Goal: Task Accomplishment & Management: Manage account settings

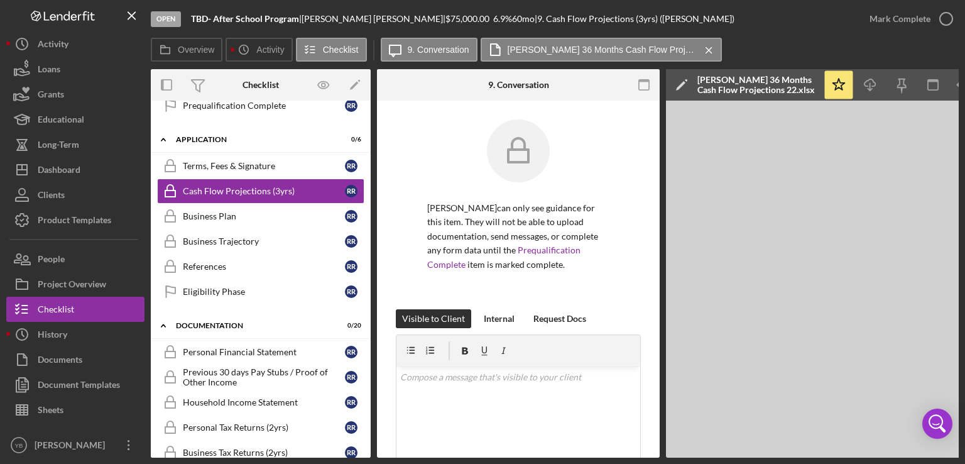
scroll to position [329, 0]
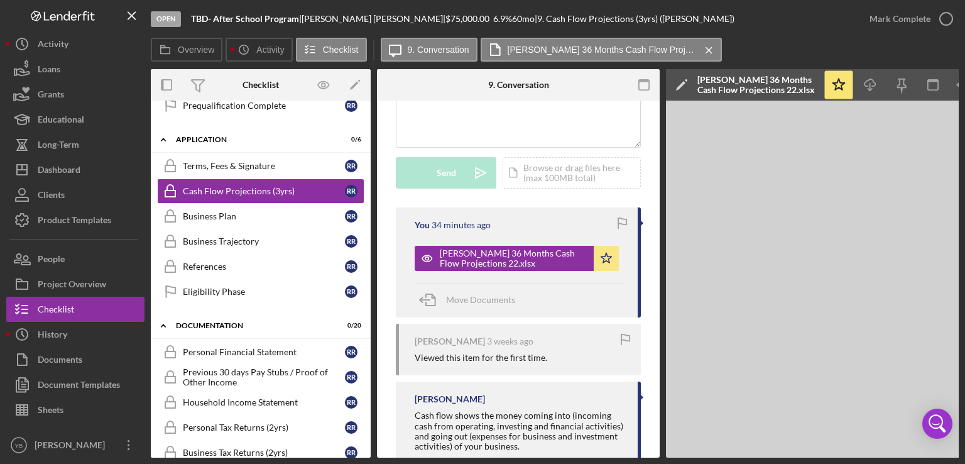
drag, startPoint x: 371, startPoint y: 277, endPoint x: 368, endPoint y: 248, distance: 29.6
click at [368, 248] on div "Overview Internal Workflow Stage Open Icon/Dropdown Arrow Archive (can unarchiv…" at bounding box center [555, 263] width 808 height 388
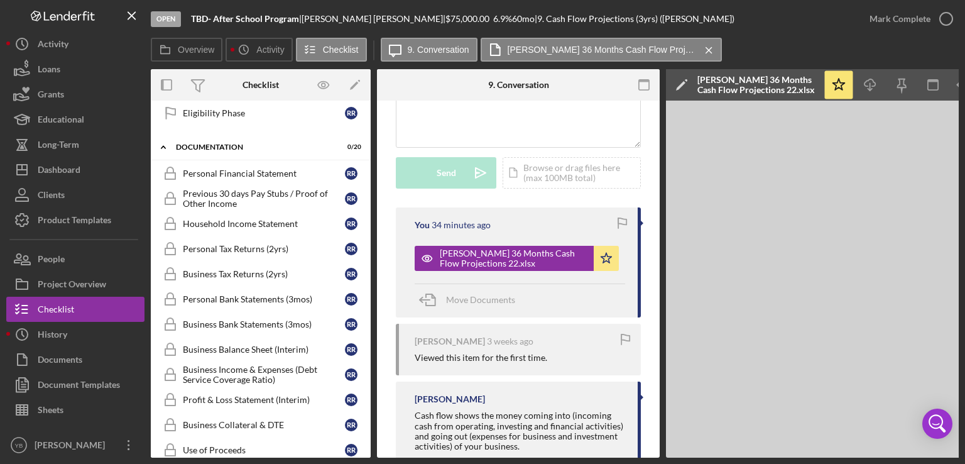
scroll to position [417, 0]
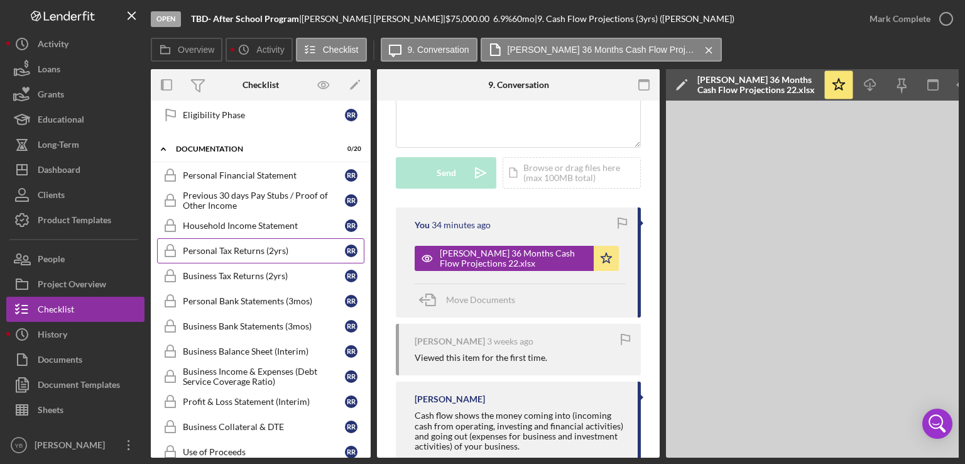
click at [261, 248] on div "Personal Tax Returns (2yrs)" at bounding box center [264, 251] width 162 height 10
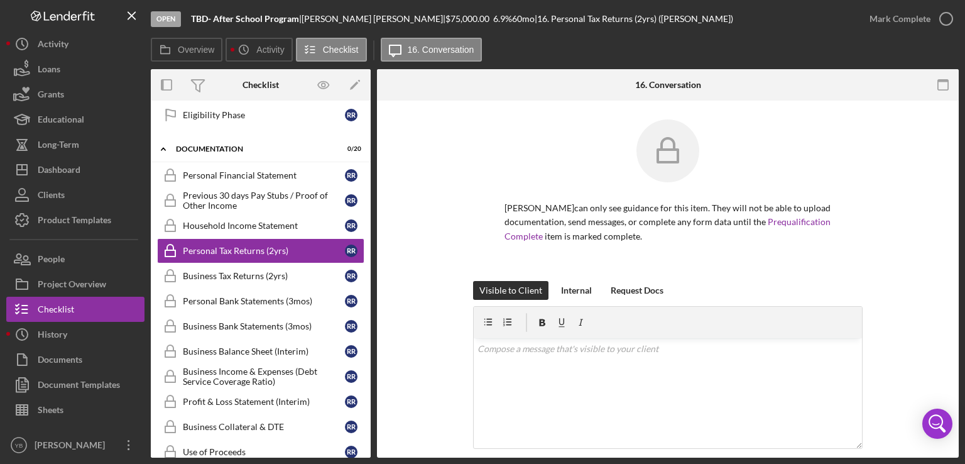
click at [888, 276] on div "[PERSON_NAME] can only see guidance for this item. They will not be able to upl…" at bounding box center [668, 200] width 544 height 162
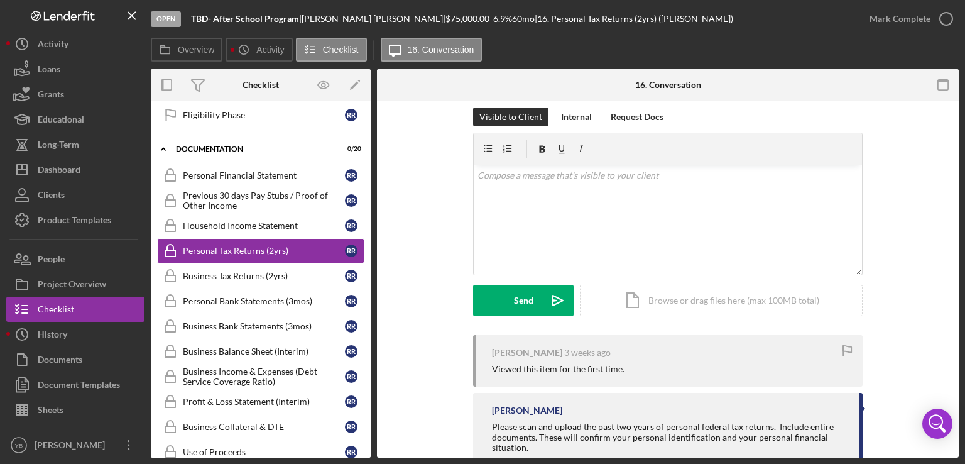
scroll to position [209, 0]
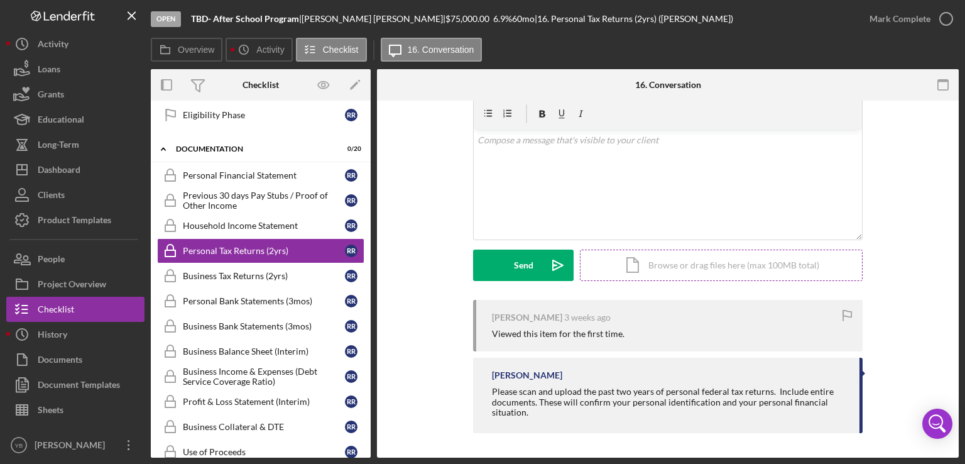
click at [755, 260] on div "Icon/Document Browse or drag files here (max 100MB total) Tap to choose files o…" at bounding box center [721, 264] width 283 height 31
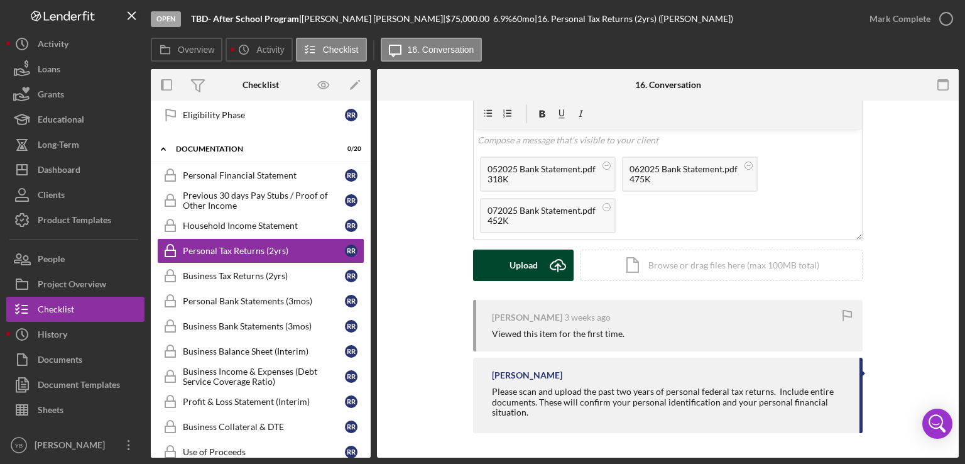
click at [525, 270] on div "Upload" at bounding box center [524, 264] width 28 height 31
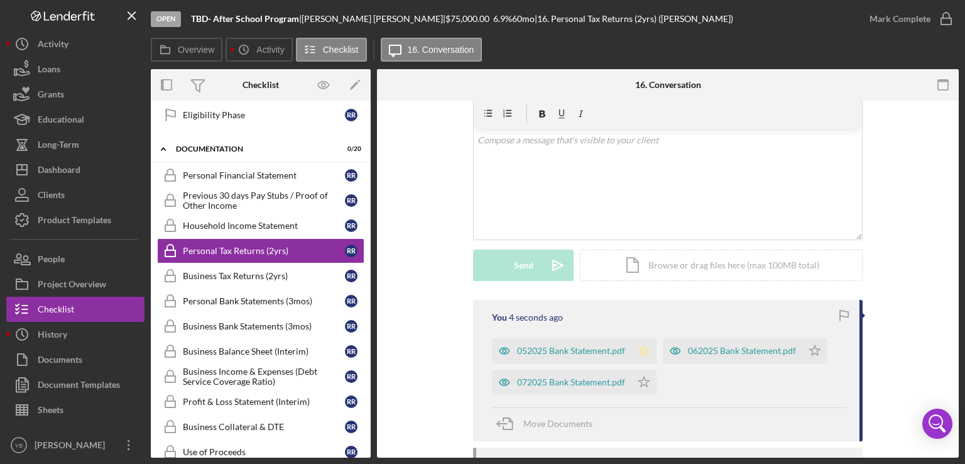
click at [635, 347] on icon "Icon/Star" at bounding box center [644, 350] width 25 height 25
click at [644, 386] on icon "Icon/Star" at bounding box center [644, 382] width 25 height 25
click at [812, 348] on polygon "button" at bounding box center [815, 350] width 11 height 10
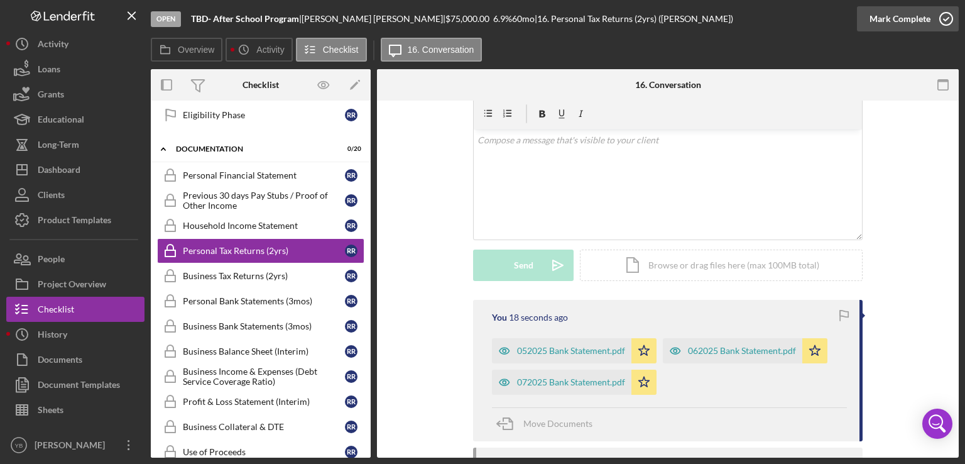
click at [897, 23] on div "Mark Complete" at bounding box center [900, 18] width 61 height 25
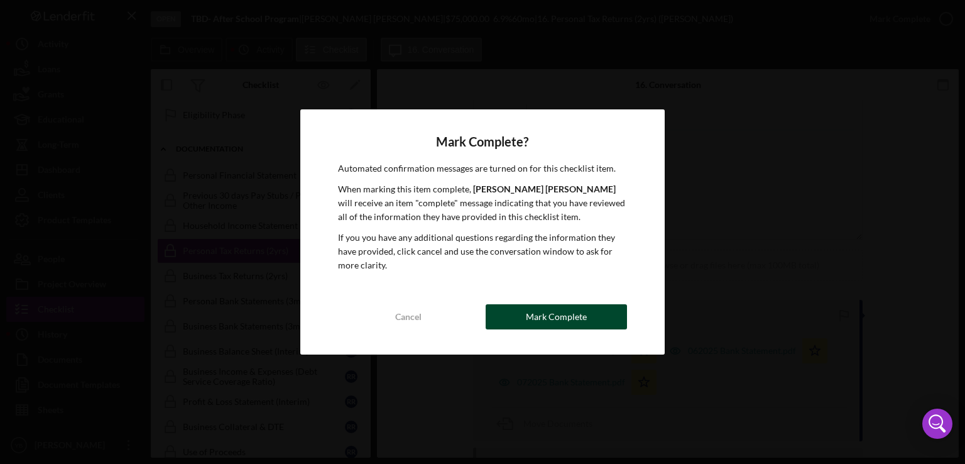
click at [567, 317] on div "Mark Complete" at bounding box center [556, 316] width 61 height 25
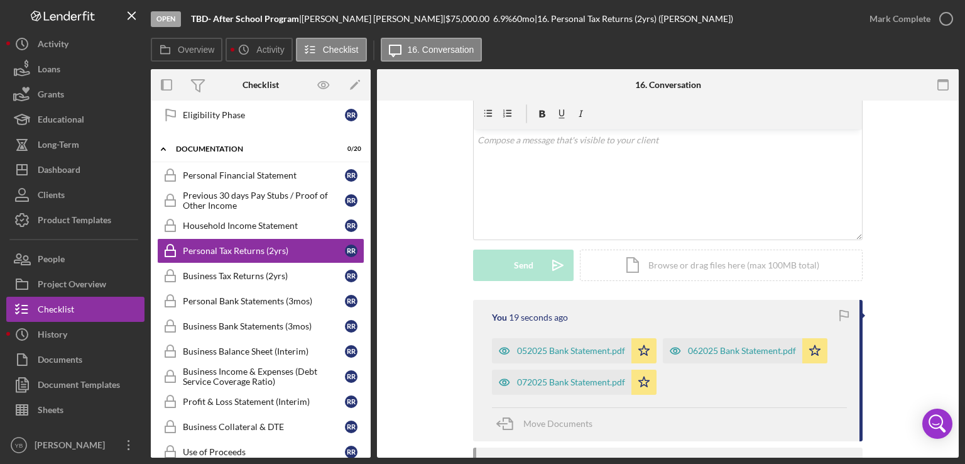
scroll to position [220, 0]
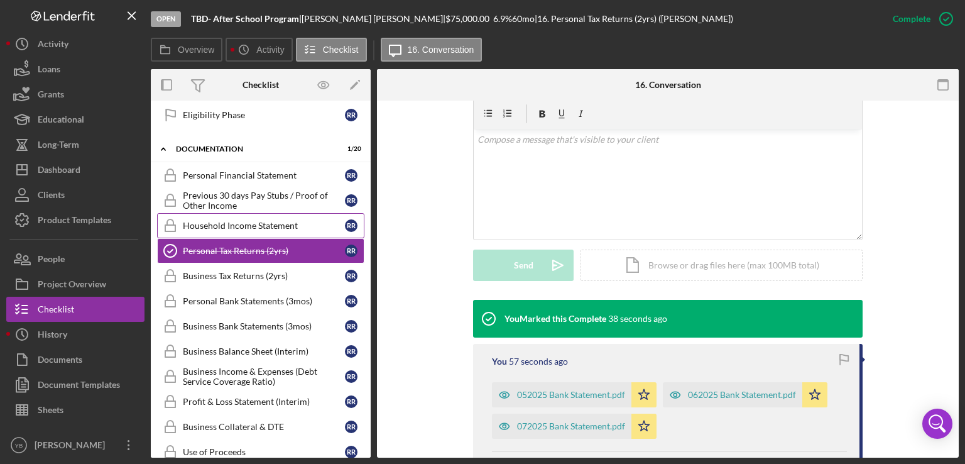
click at [234, 222] on div "Household Income Statement" at bounding box center [264, 226] width 162 height 10
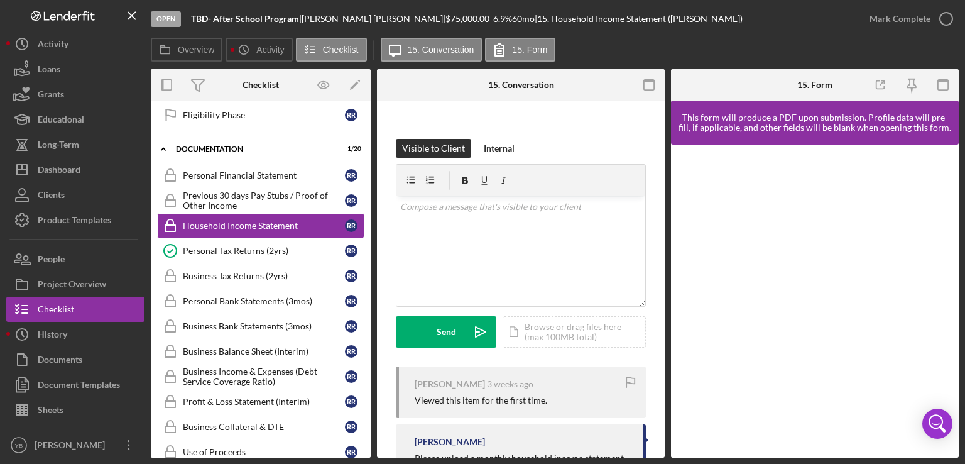
scroll to position [172, 0]
click at [558, 328] on div "Icon/Document Browse or drag files here (max 100MB total) Tap to choose files o…" at bounding box center [574, 329] width 143 height 31
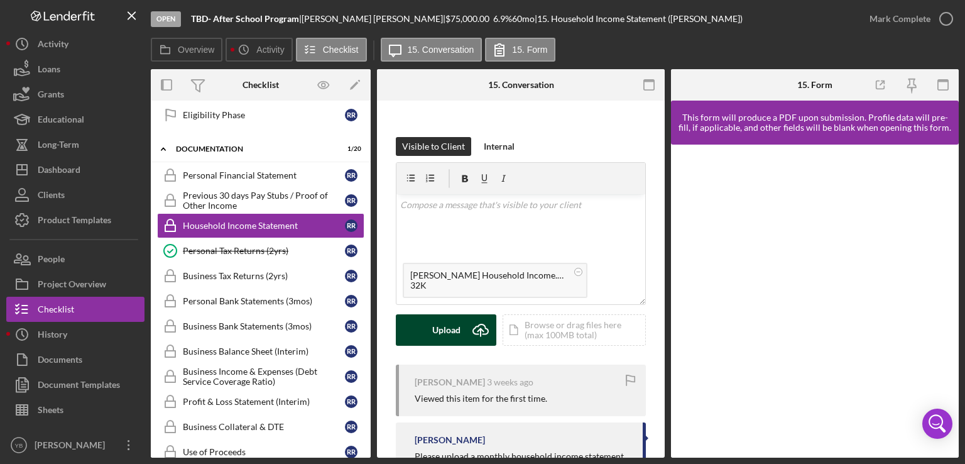
click at [446, 340] on div "Upload" at bounding box center [446, 329] width 28 height 31
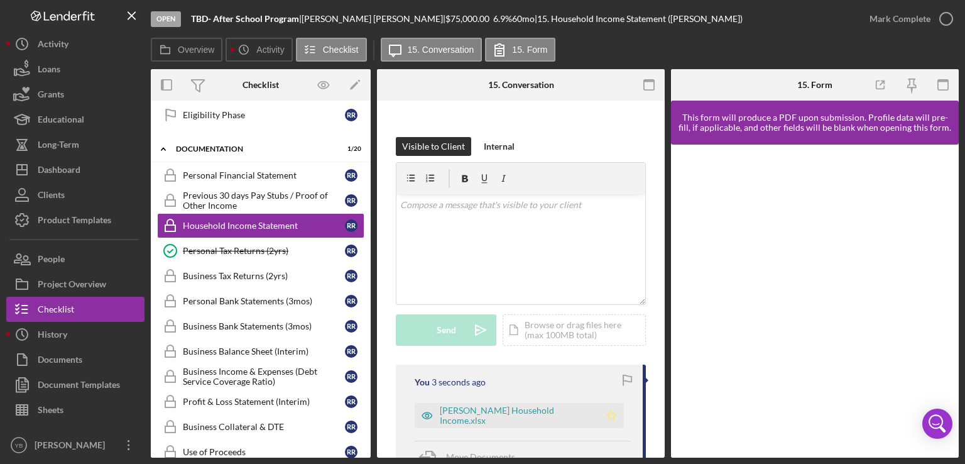
click at [606, 413] on polygon "button" at bounding box center [611, 415] width 11 height 10
click at [915, 21] on div "Mark Complete" at bounding box center [900, 18] width 61 height 25
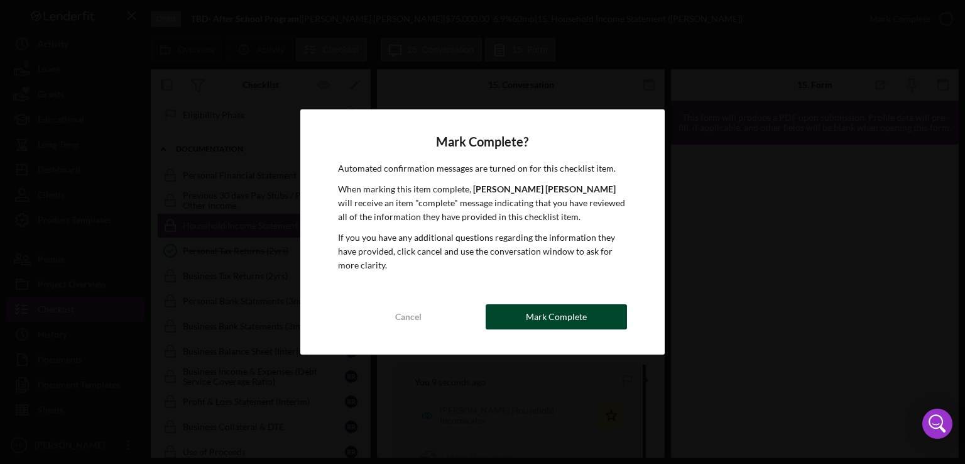
click at [594, 305] on button "Mark Complete" at bounding box center [556, 316] width 141 height 25
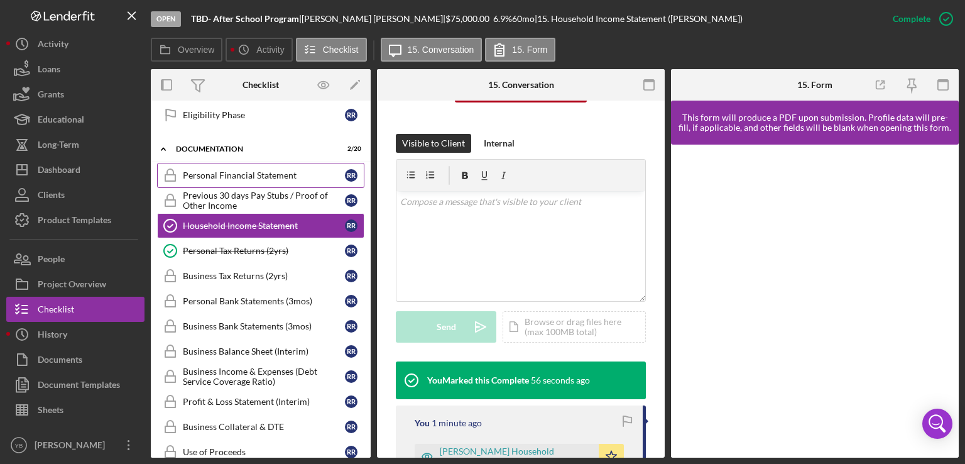
click at [262, 171] on div "Personal Financial Statement" at bounding box center [264, 175] width 162 height 10
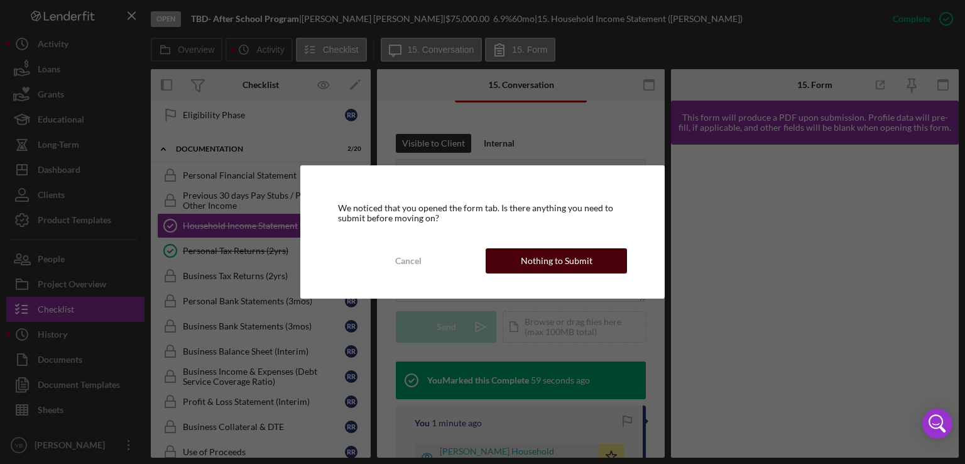
click at [558, 263] on div "Nothing to Submit" at bounding box center [557, 260] width 72 height 25
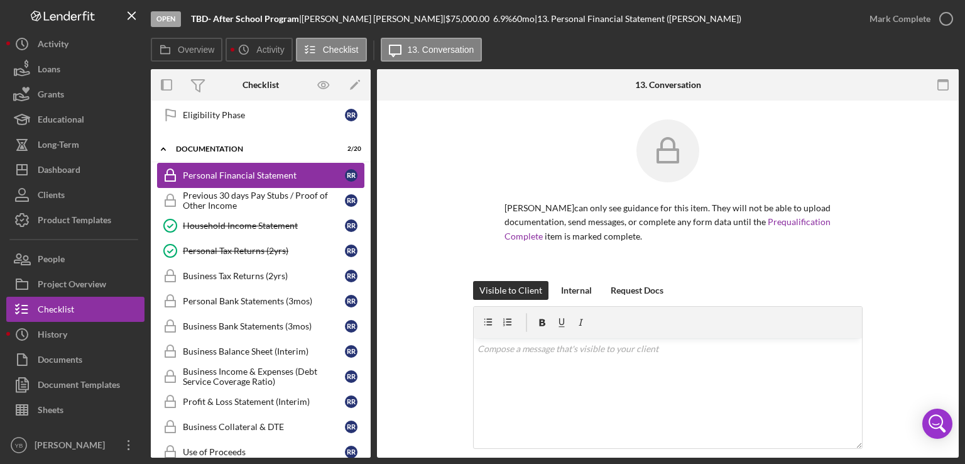
click at [244, 170] on div "Personal Financial Statement" at bounding box center [264, 175] width 162 height 10
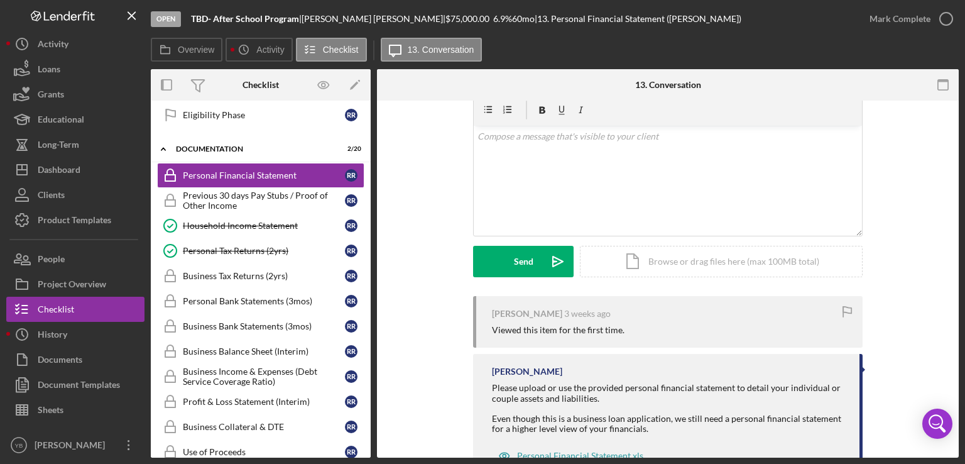
scroll to position [215, 0]
click at [755, 263] on div "Icon/Document Browse or drag files here (max 100MB total) Tap to choose files o…" at bounding box center [721, 258] width 283 height 31
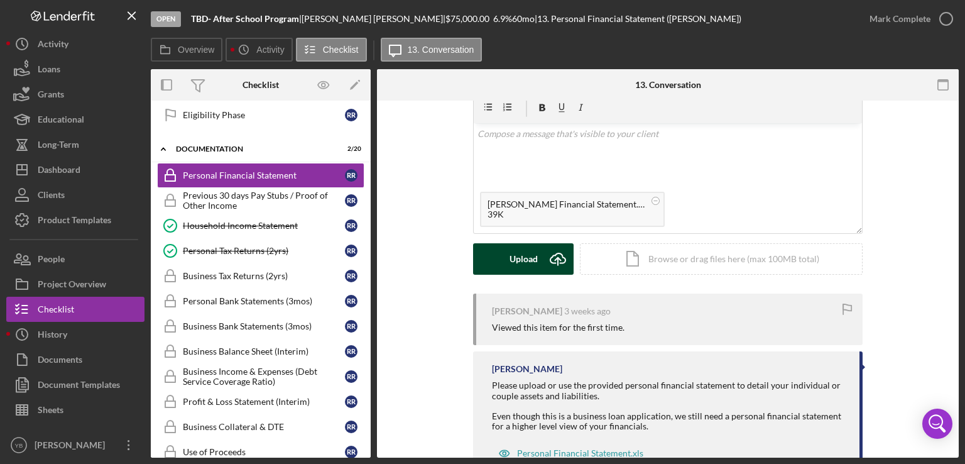
click at [524, 257] on div "Upload" at bounding box center [524, 258] width 28 height 31
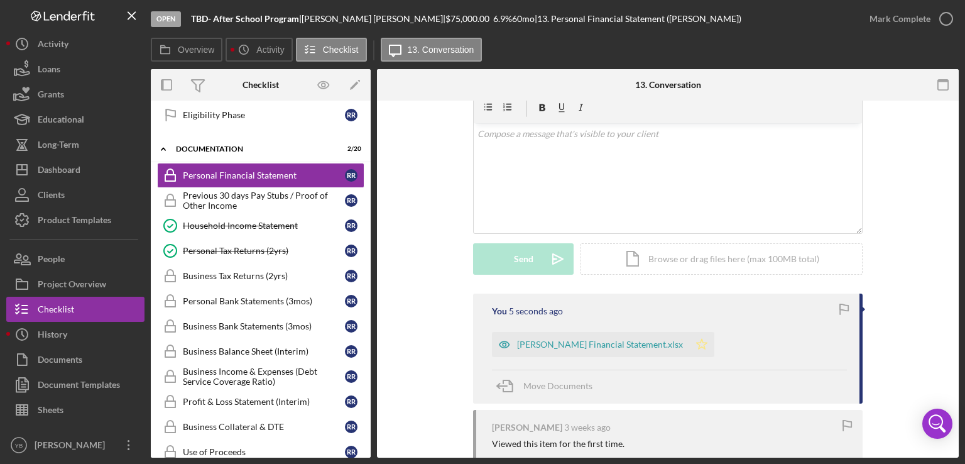
click at [689, 344] on icon "Icon/Star" at bounding box center [701, 344] width 25 height 25
click at [929, 13] on button "Mark Complete" at bounding box center [908, 18] width 102 height 25
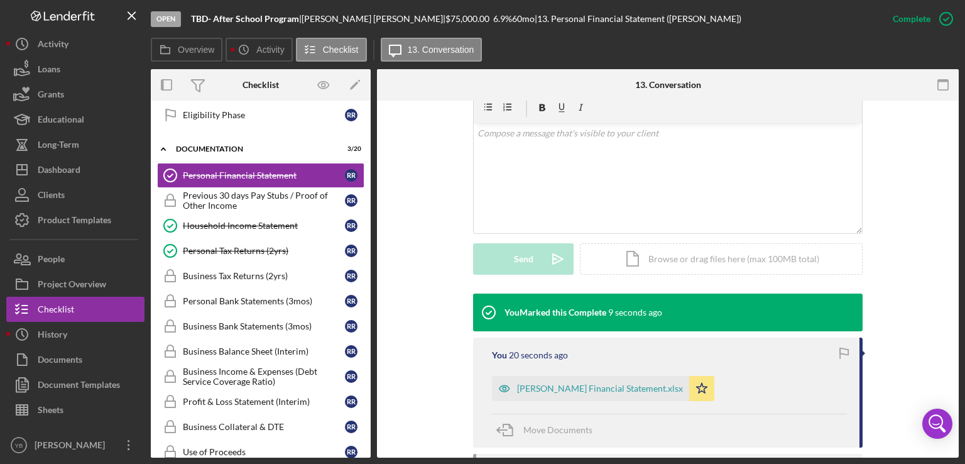
drag, startPoint x: 371, startPoint y: 275, endPoint x: 370, endPoint y: 349, distance: 74.8
click at [370, 349] on div "Overview Internal Workflow Stage Open Icon/Dropdown Arrow Archive (can unarchiv…" at bounding box center [555, 263] width 808 height 388
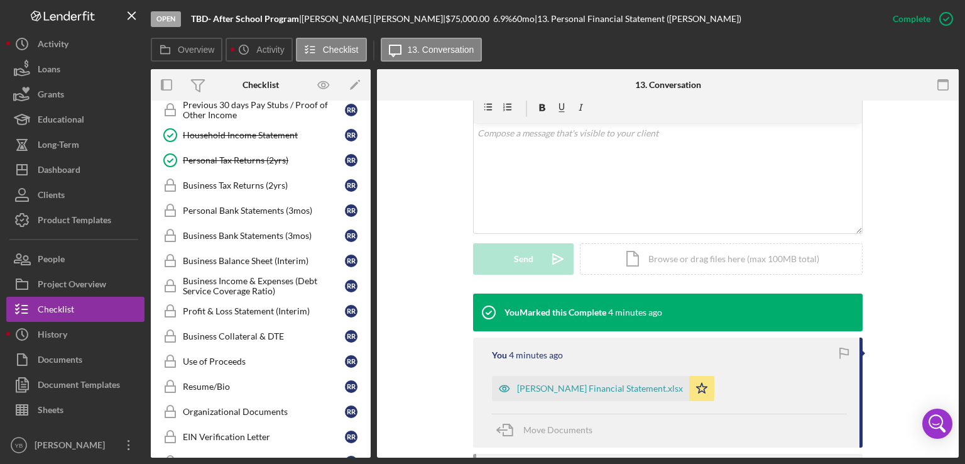
scroll to position [503, 0]
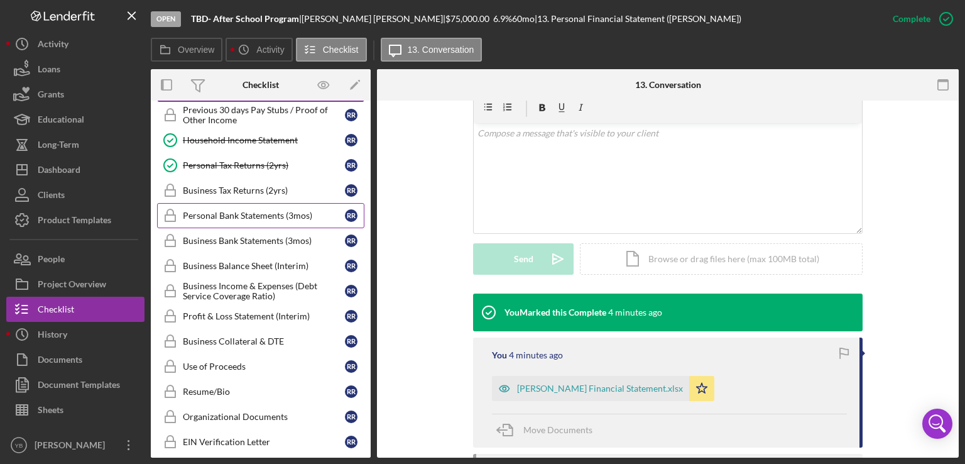
click at [263, 211] on div "Personal Bank Statements (3mos)" at bounding box center [264, 216] width 162 height 10
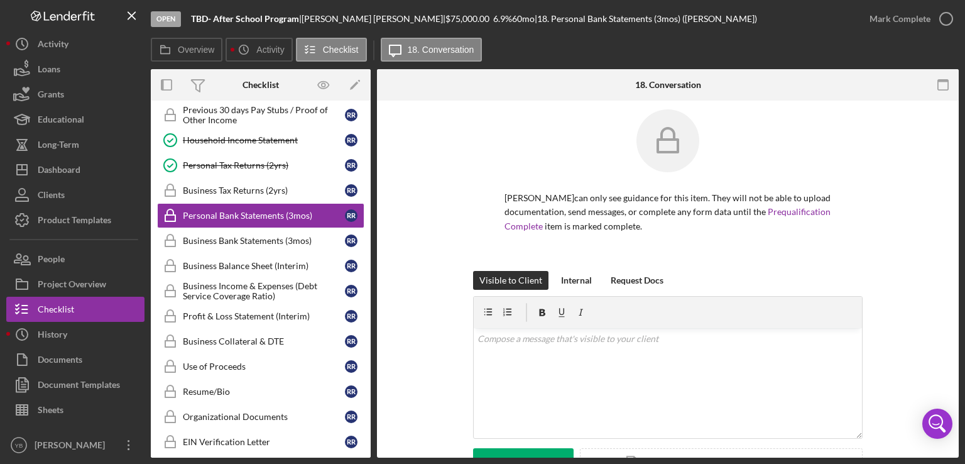
scroll to position [1, 0]
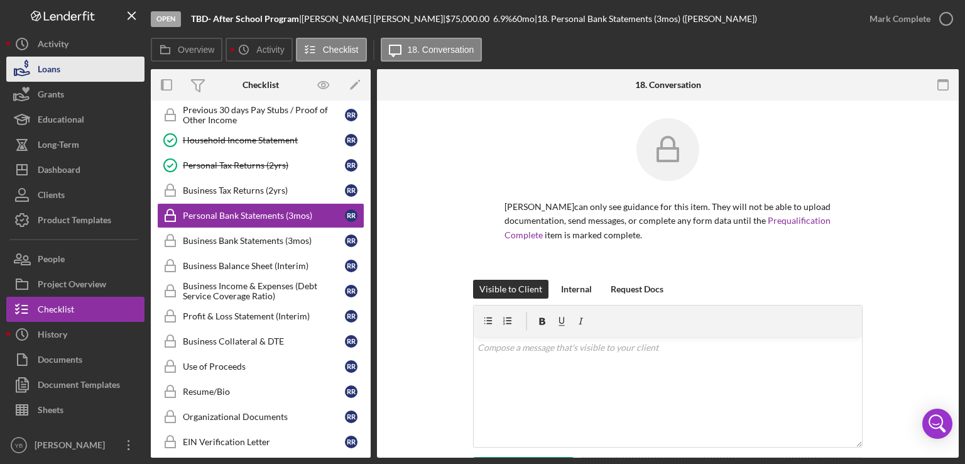
click at [63, 67] on button "Loans" at bounding box center [75, 69] width 138 height 25
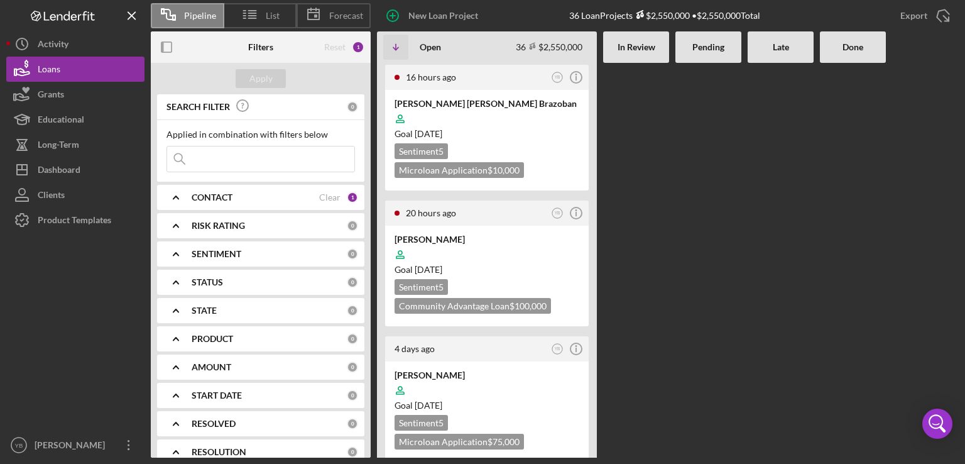
click at [636, 224] on Review at bounding box center [636, 260] width 66 height 395
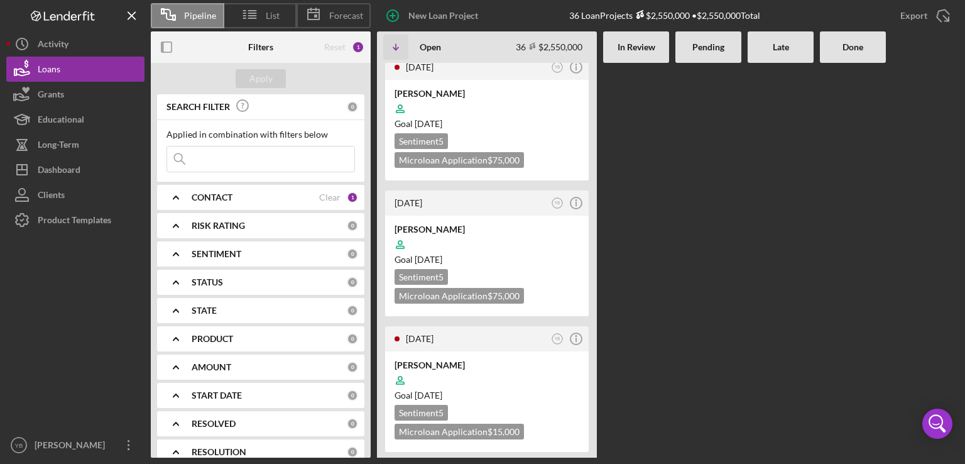
scroll to position [3092, 0]
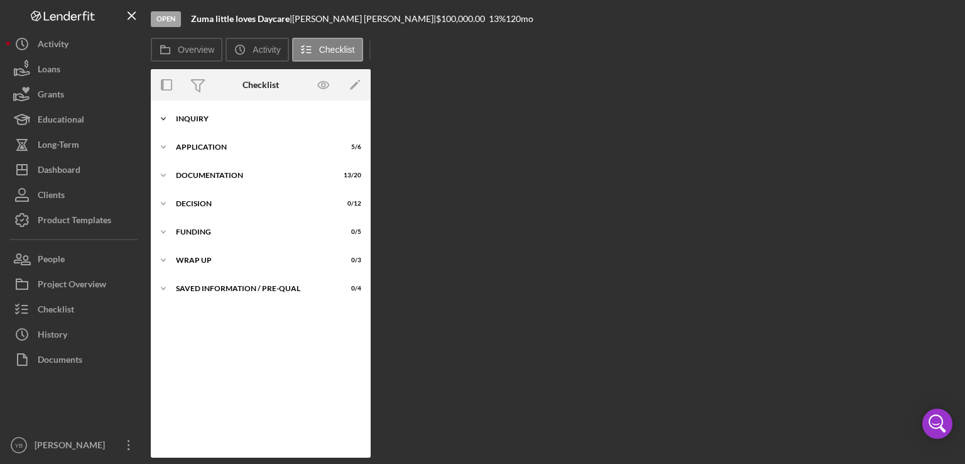
click at [189, 116] on div "Inquiry" at bounding box center [265, 119] width 179 height 8
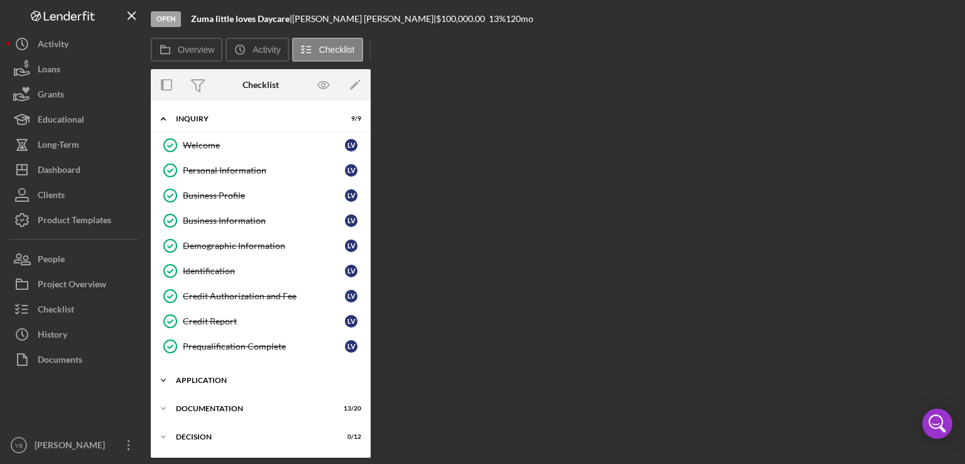
click at [219, 380] on div "Application" at bounding box center [265, 380] width 179 height 8
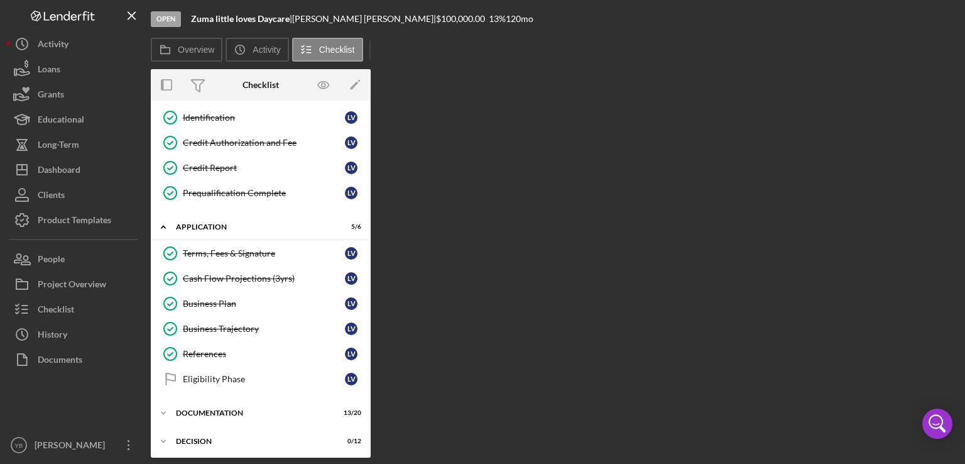
scroll to position [163, 0]
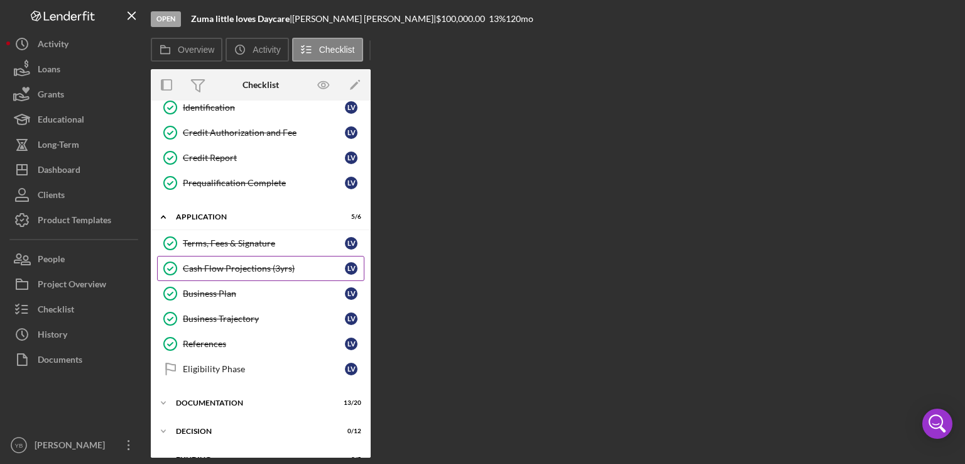
click at [273, 270] on link "Cash Flow Projections (3yrs) Cash Flow Projections (3yrs) L V" at bounding box center [260, 268] width 207 height 25
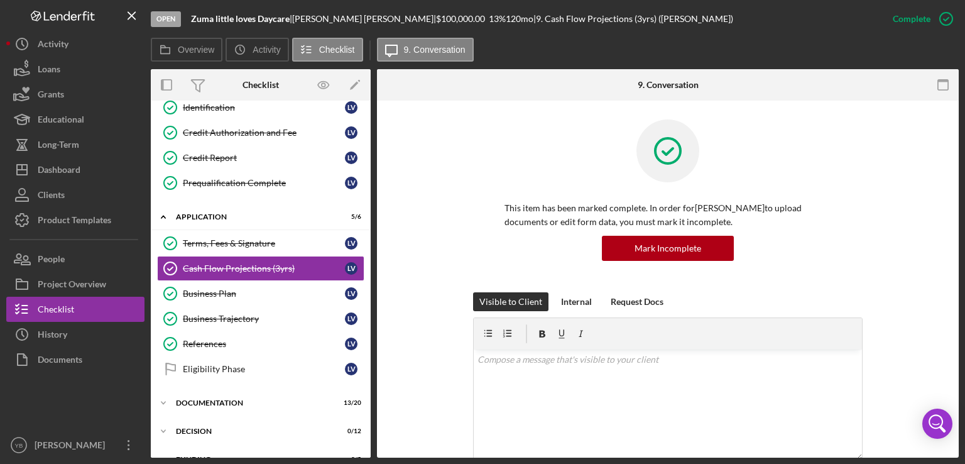
click at [887, 223] on div "This item has been marked complete. In order for [PERSON_NAME] to upload docume…" at bounding box center [668, 205] width 544 height 173
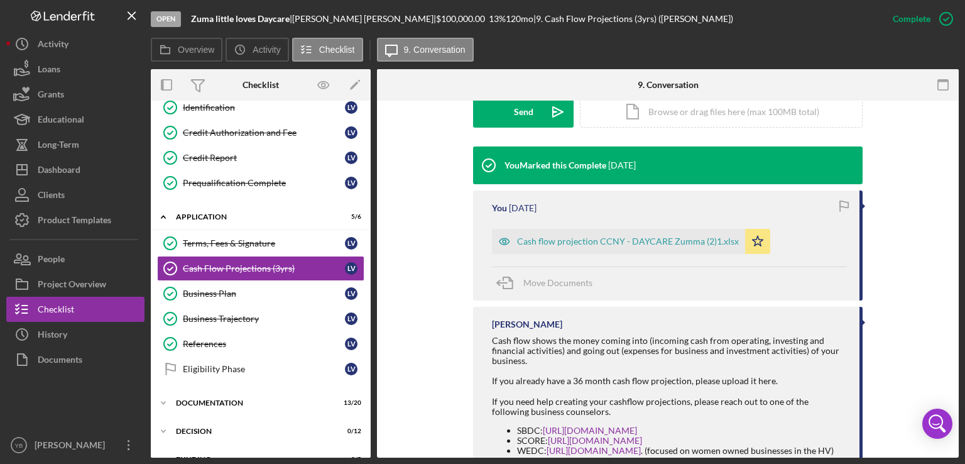
scroll to position [377, 0]
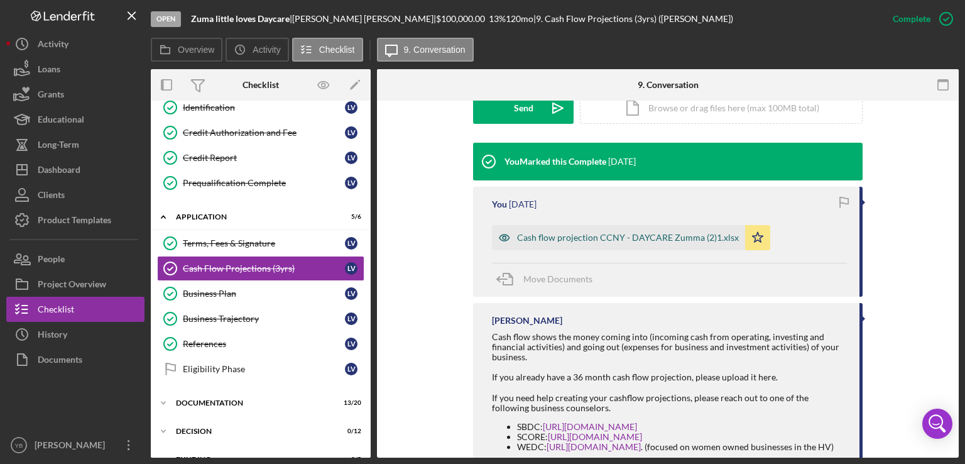
click at [668, 238] on div "Cash flow projection CCNY - DAYCARE Zumma (2)1.xlsx" at bounding box center [628, 238] width 222 height 10
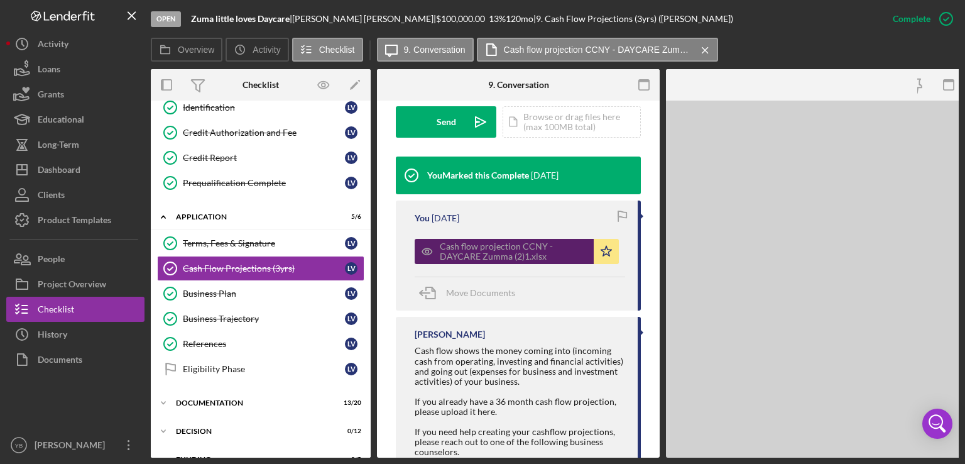
scroll to position [391, 0]
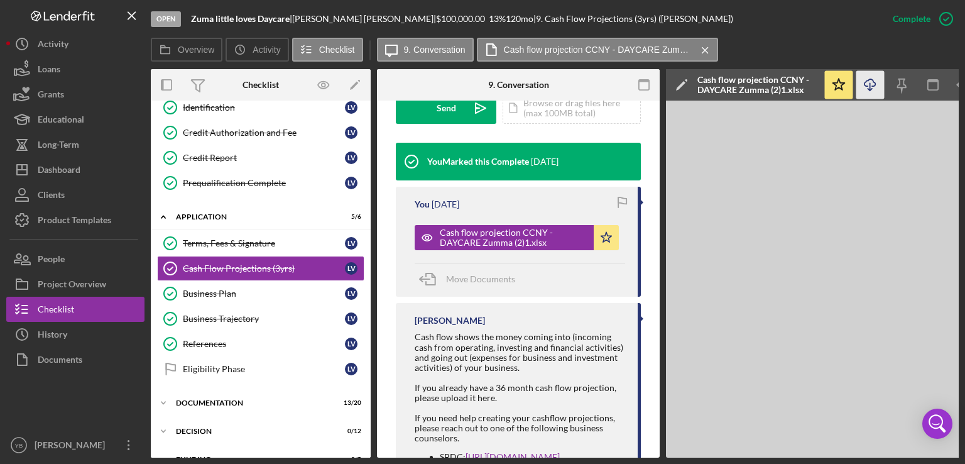
click at [872, 86] on icon "Icon/Download" at bounding box center [871, 85] width 28 height 28
